Goal: Information Seeking & Learning: Learn about a topic

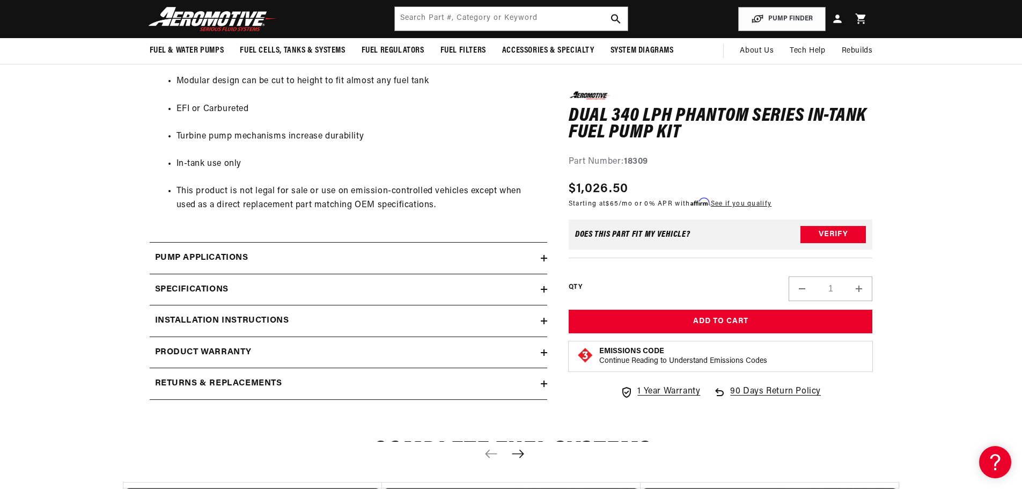
scroll to position [1287, 0]
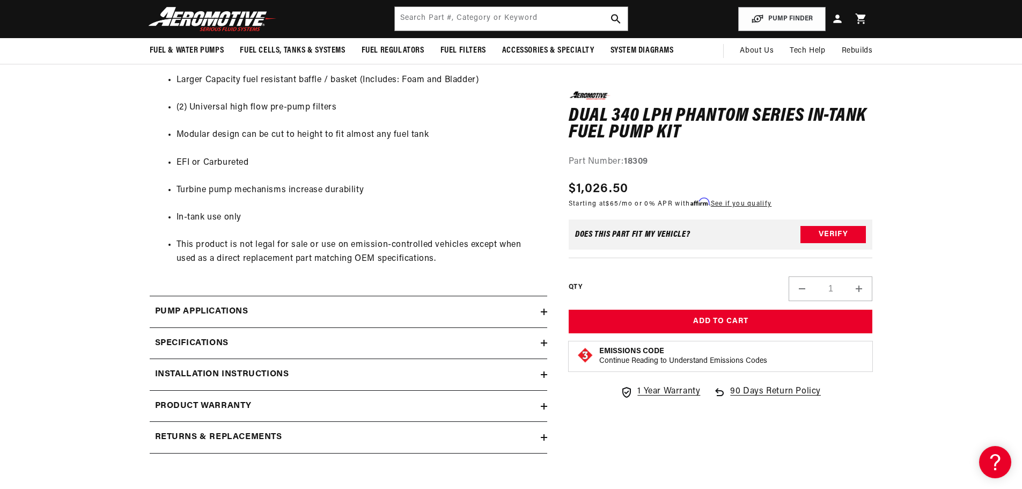
click at [238, 340] on div "Specifications" at bounding box center [345, 343] width 391 height 14
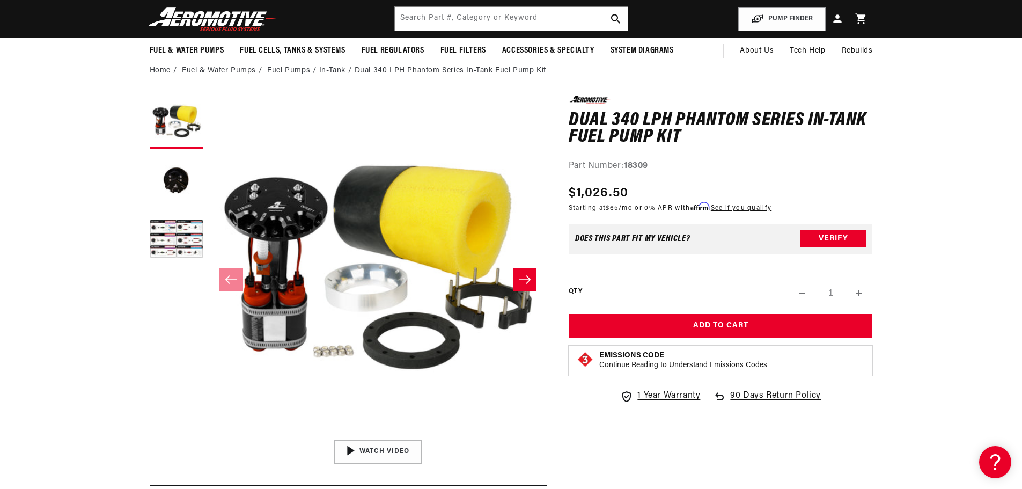
scroll to position [107, 0]
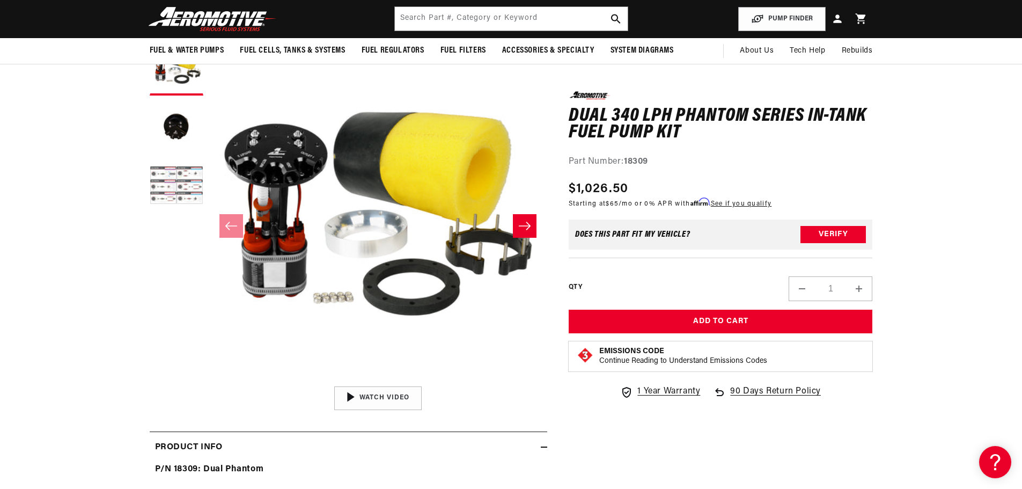
click at [171, 189] on button "Load image 3 in gallery view" at bounding box center [177, 187] width 54 height 54
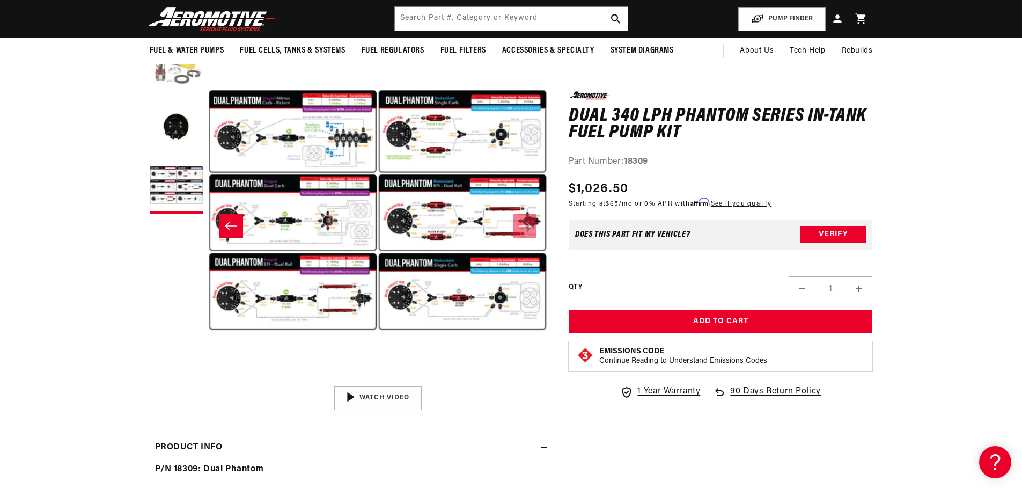
scroll to position [0, 0]
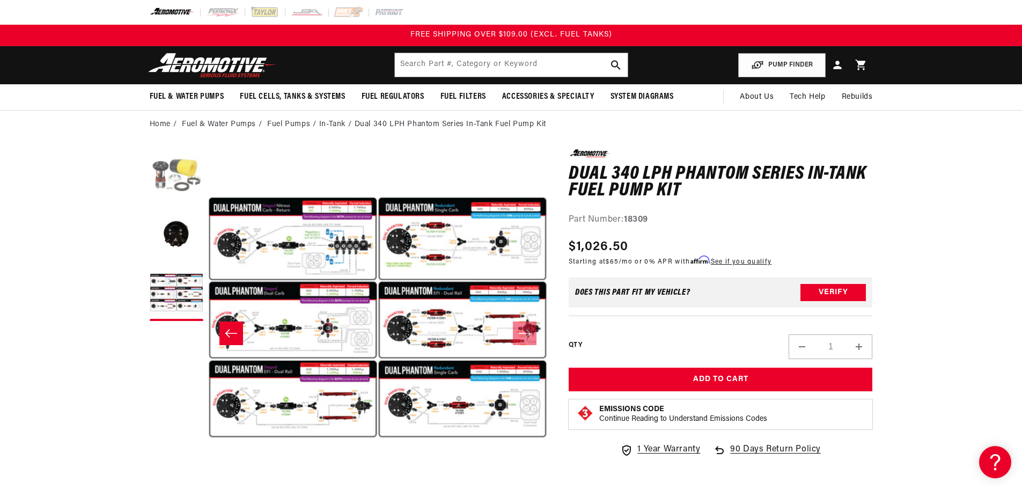
click at [181, 186] on button "Load image 1 in gallery view" at bounding box center [177, 176] width 54 height 54
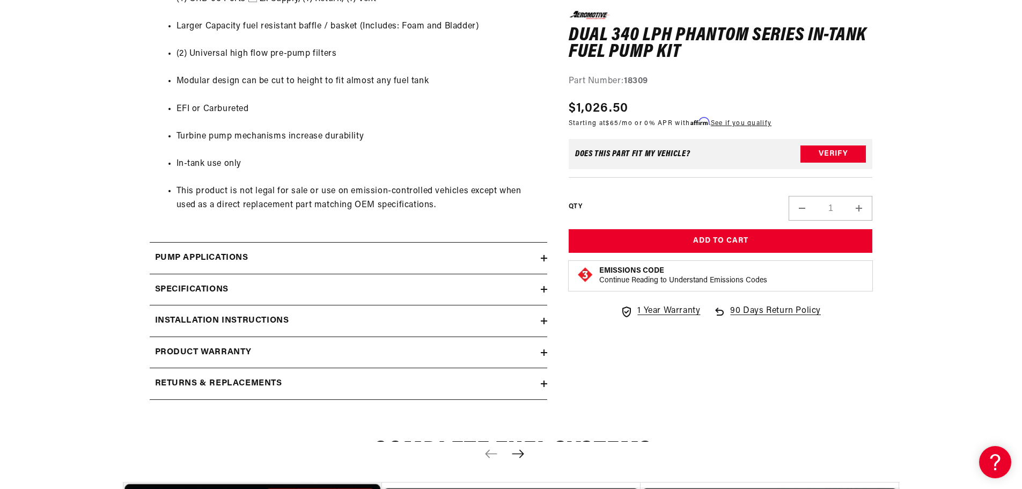
scroll to position [1395, 0]
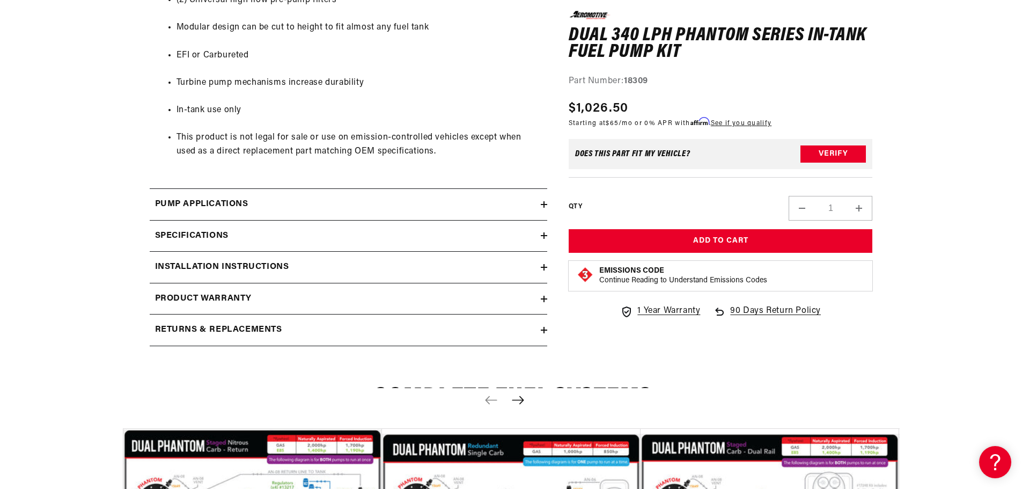
click at [354, 201] on div "Pump Applications" at bounding box center [345, 204] width 391 height 14
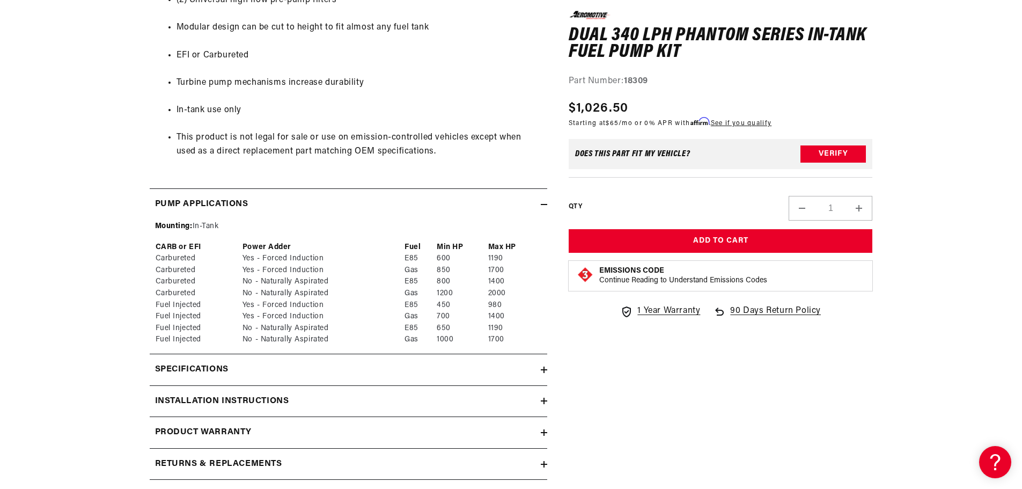
scroll to position [1448, 0]
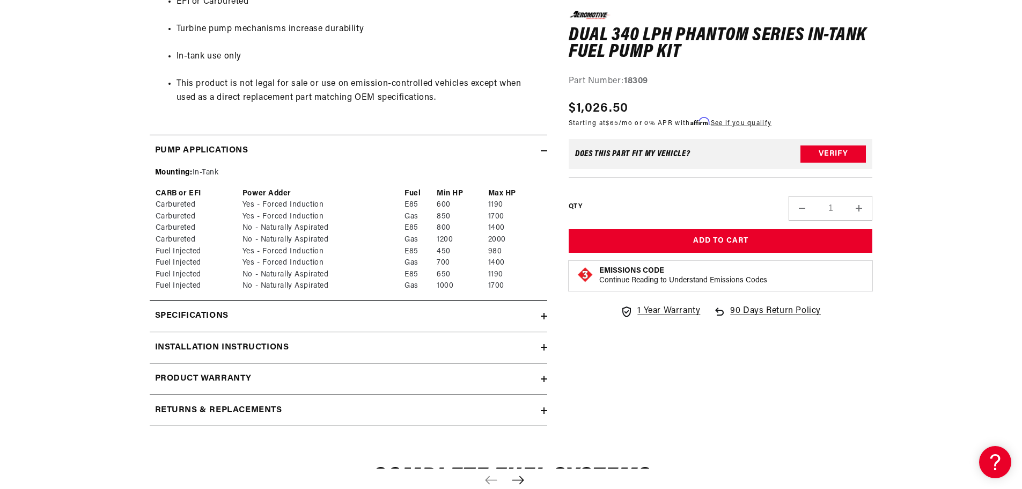
click at [333, 147] on div "Pump Applications" at bounding box center [345, 151] width 391 height 14
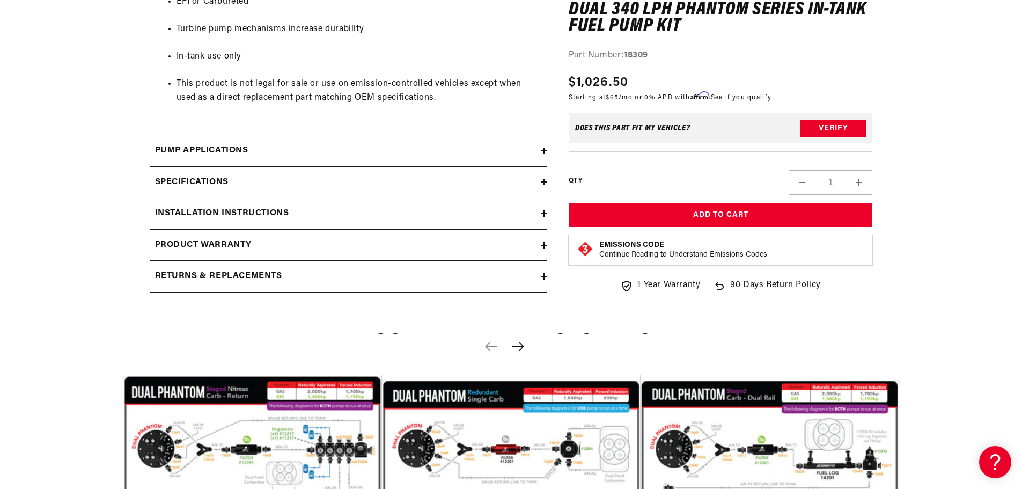
click at [300, 189] on div "Specifications" at bounding box center [345, 182] width 391 height 14
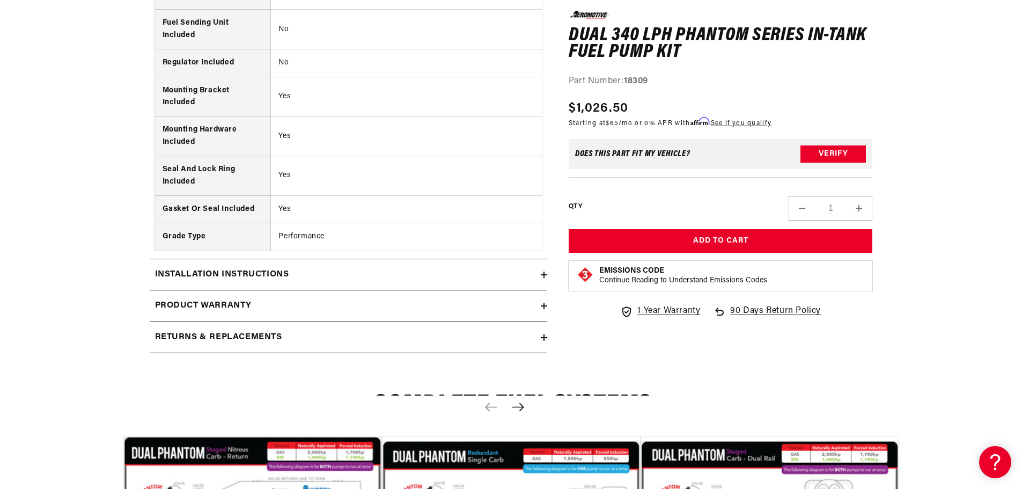
scroll to position [2253, 0]
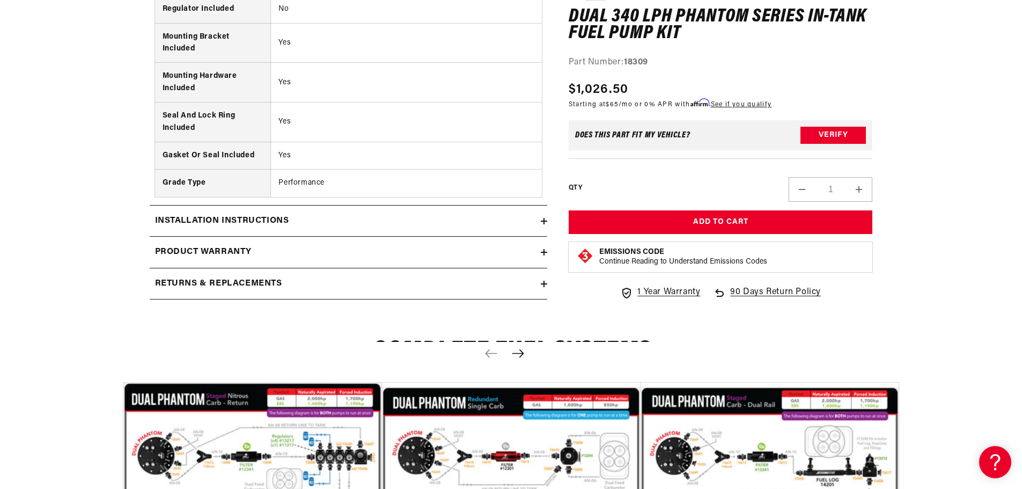
click at [442, 219] on div "Installation Instructions" at bounding box center [345, 221] width 391 height 14
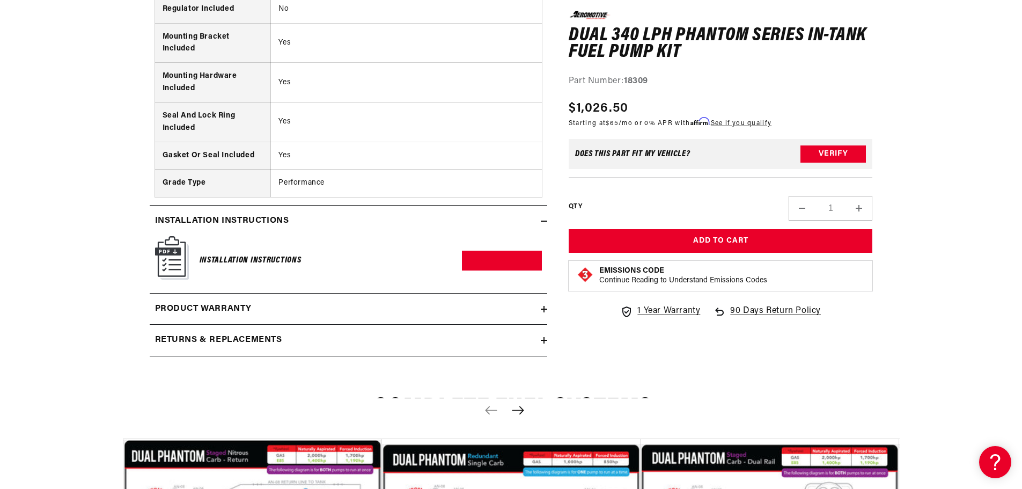
scroll to position [2360, 0]
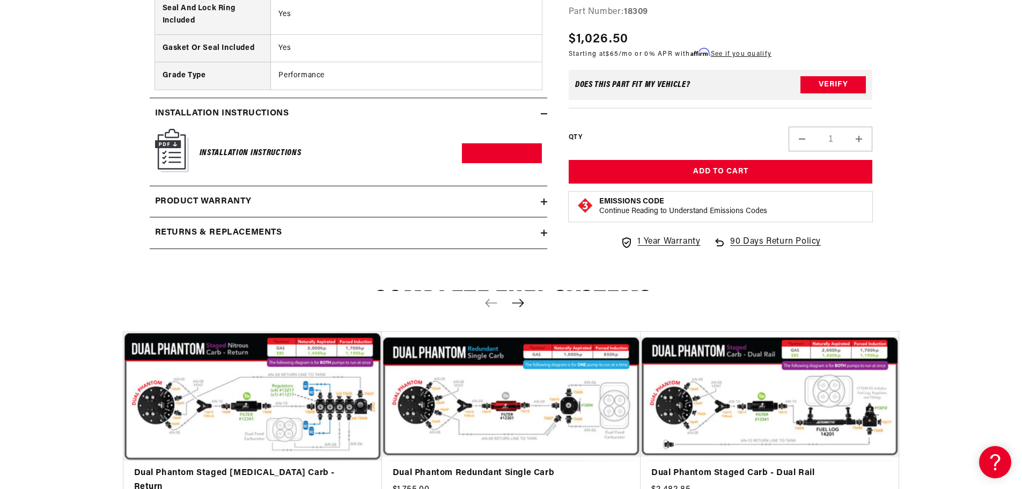
click at [269, 205] on div "Product warranty" at bounding box center [345, 202] width 391 height 14
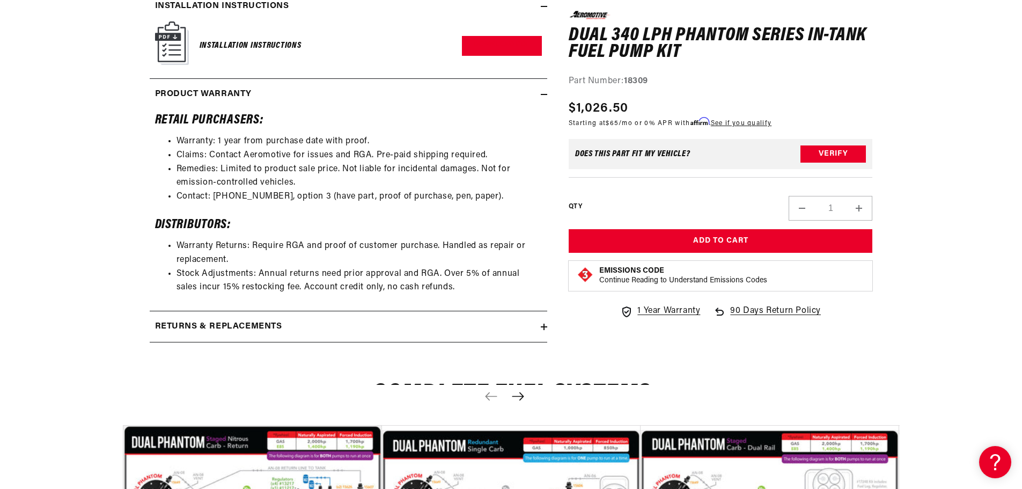
scroll to position [2414, 0]
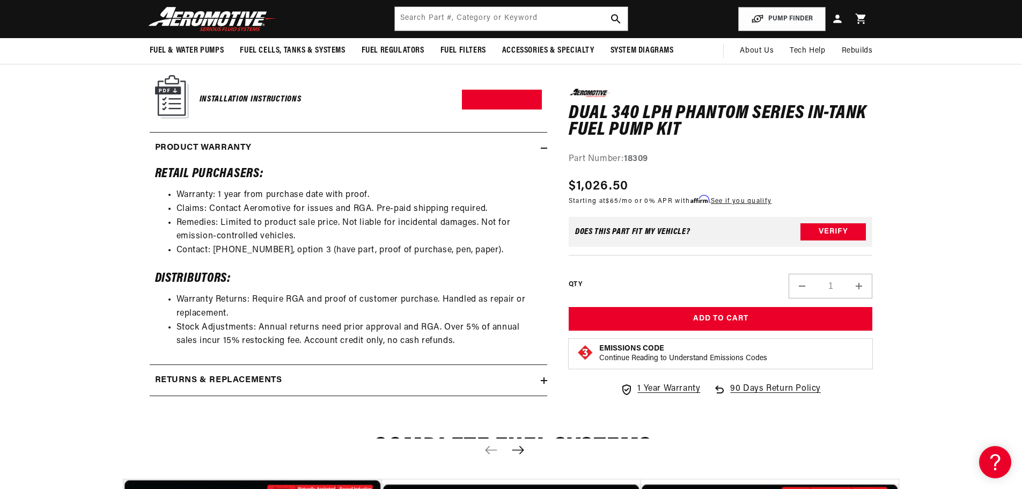
click at [289, 153] on div "Product warranty" at bounding box center [345, 148] width 391 height 14
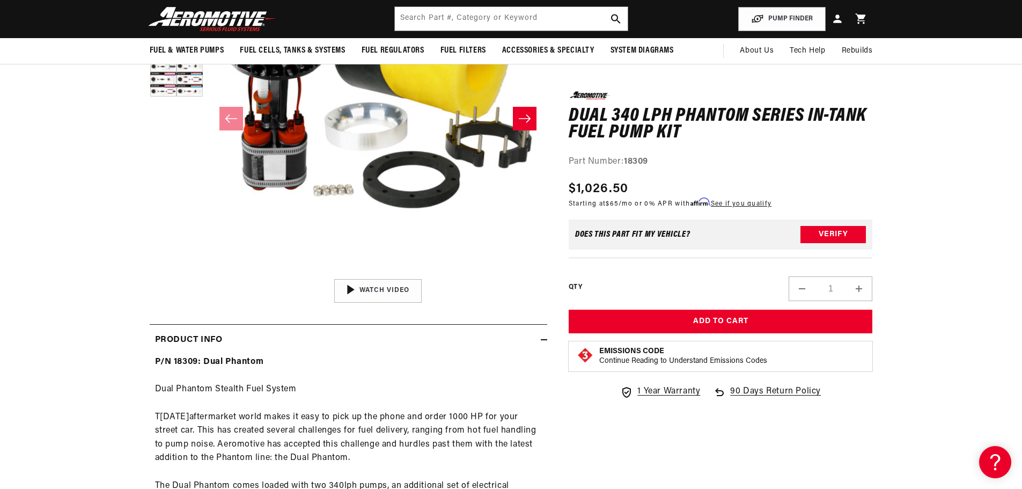
scroll to position [0, 0]
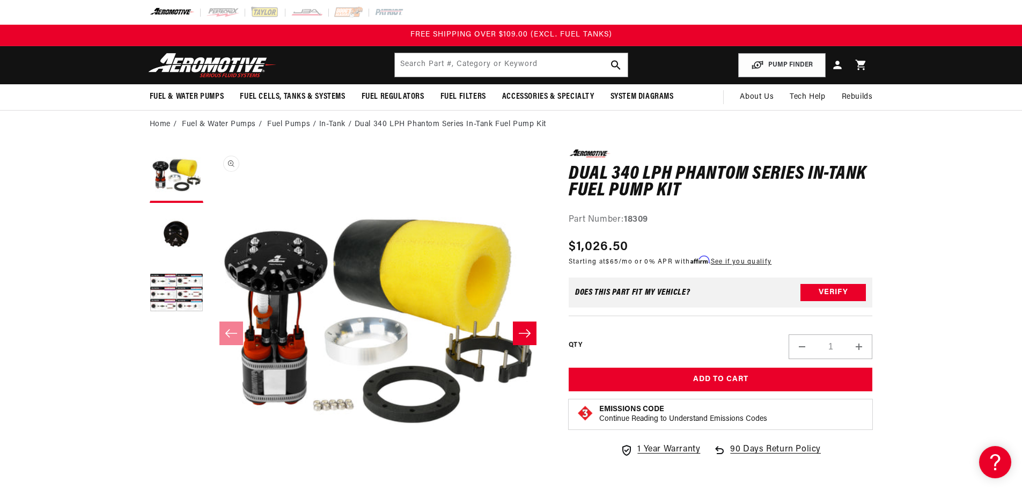
click at [209, 488] on button "Open media 1 in modal" at bounding box center [209, 488] width 0 height 0
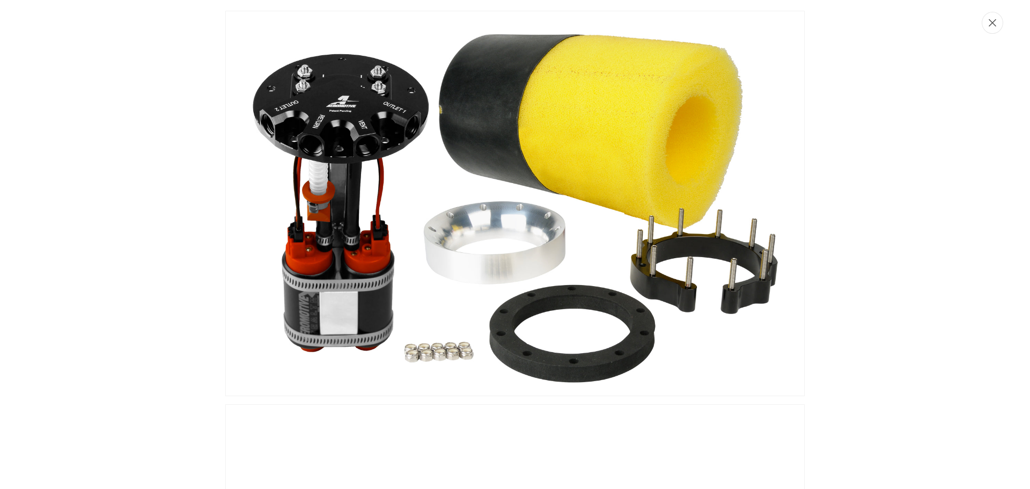
click at [997, 27] on button "Close" at bounding box center [992, 23] width 21 height 22
